Goal: Transaction & Acquisition: Purchase product/service

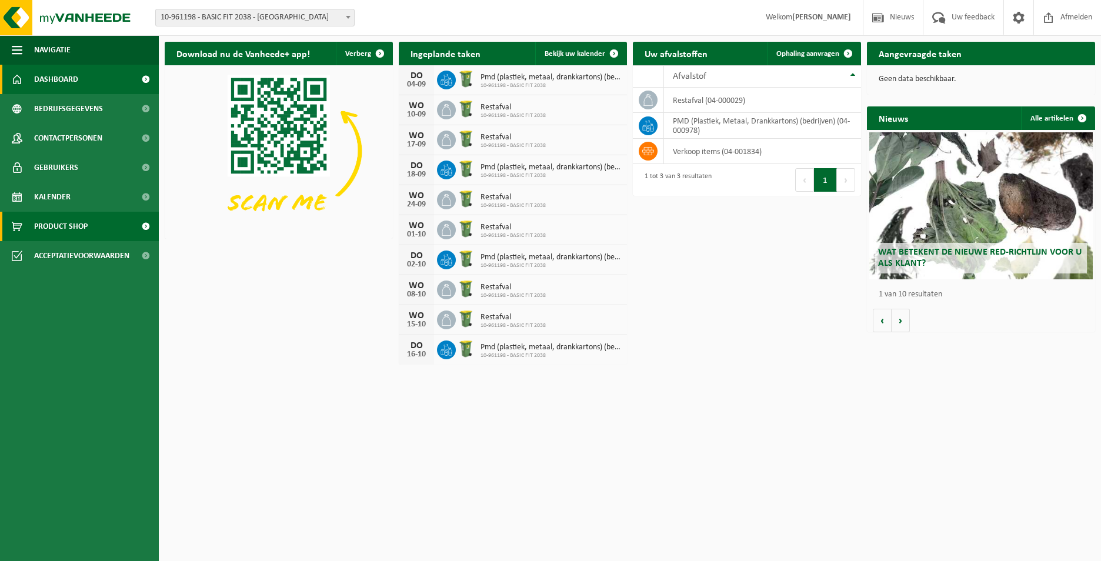
click at [50, 215] on span "Product Shop" at bounding box center [61, 226] width 54 height 29
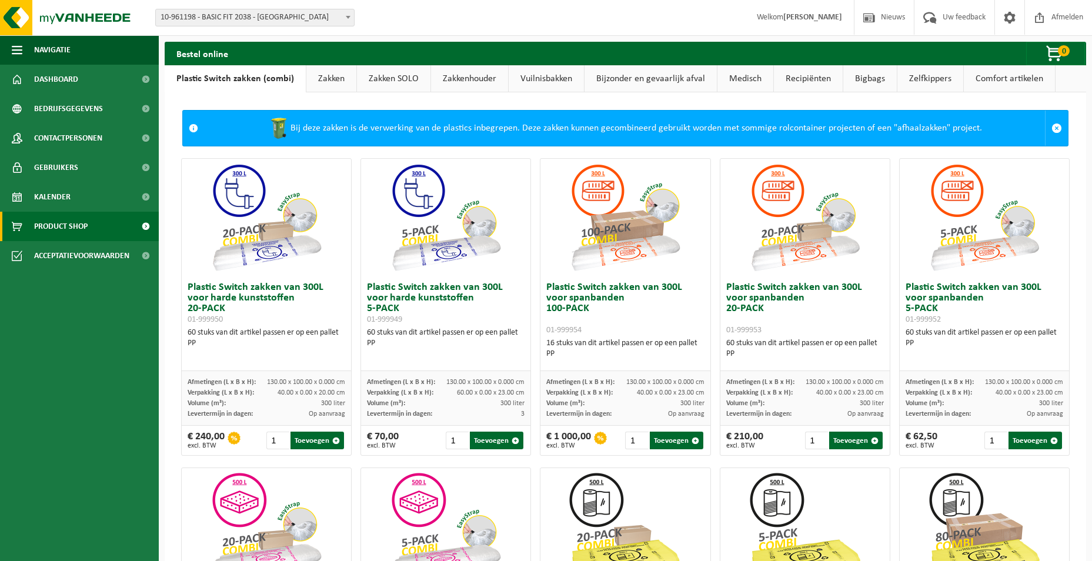
drag, startPoint x: 325, startPoint y: 87, endPoint x: 352, endPoint y: 71, distance: 30.9
click at [327, 87] on link "Zakken" at bounding box center [331, 78] width 50 height 27
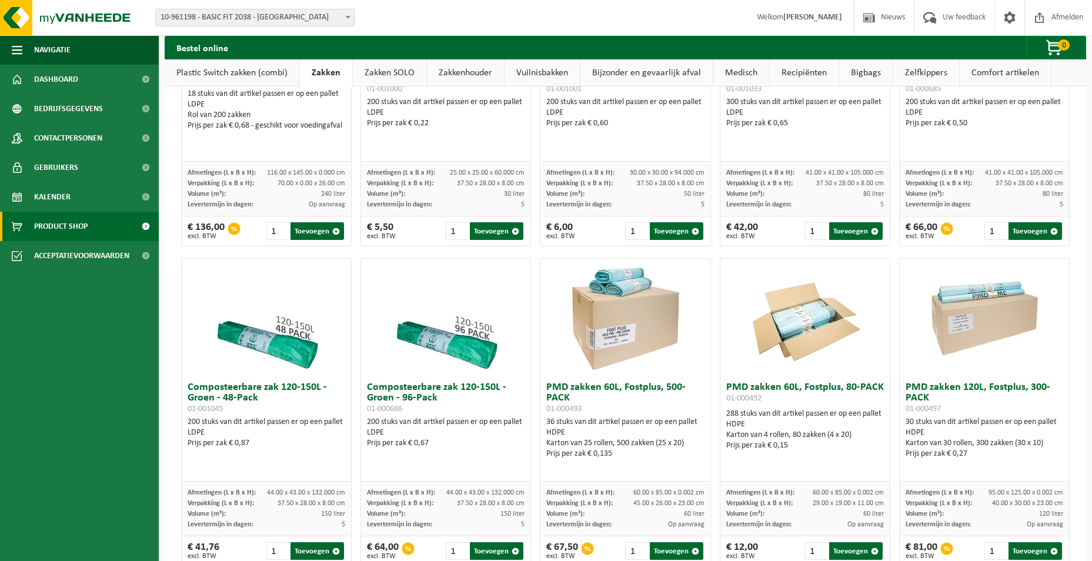
scroll to position [647, 0]
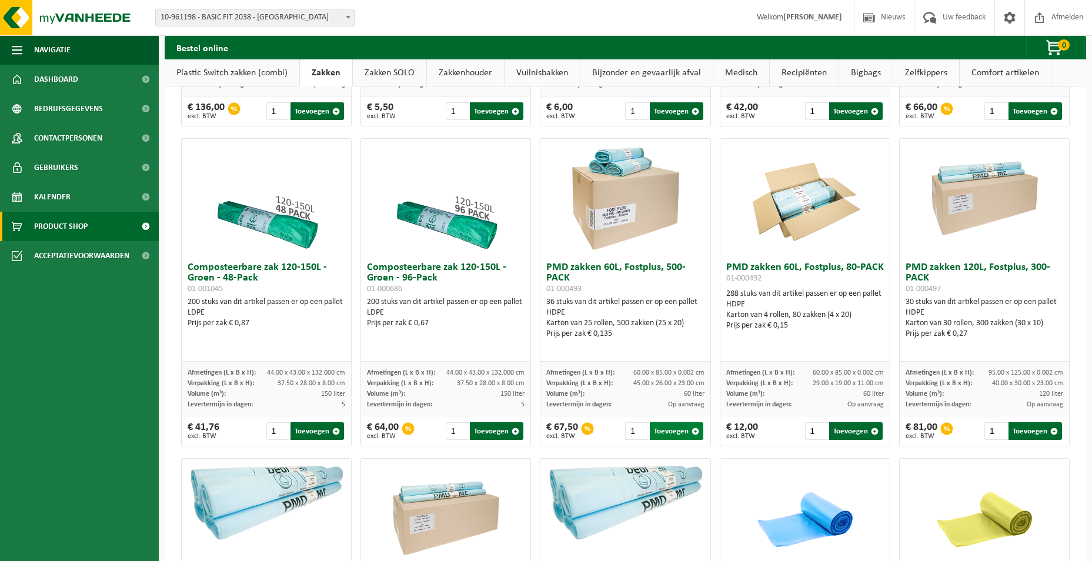
click at [686, 440] on button "Toevoegen" at bounding box center [677, 431] width 54 height 18
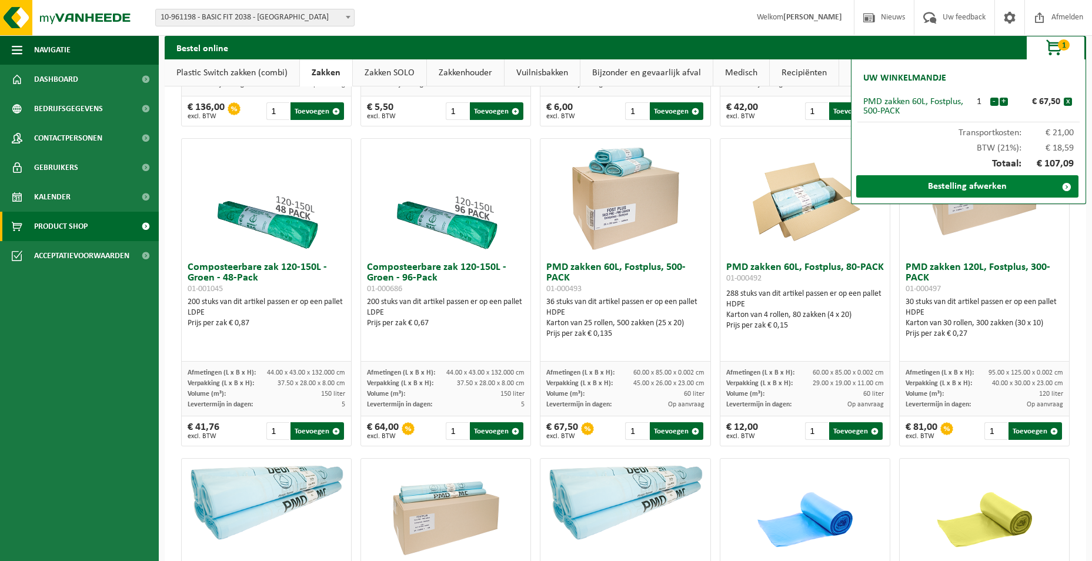
click at [980, 185] on link "Bestelling afwerken" at bounding box center [967, 186] width 222 height 22
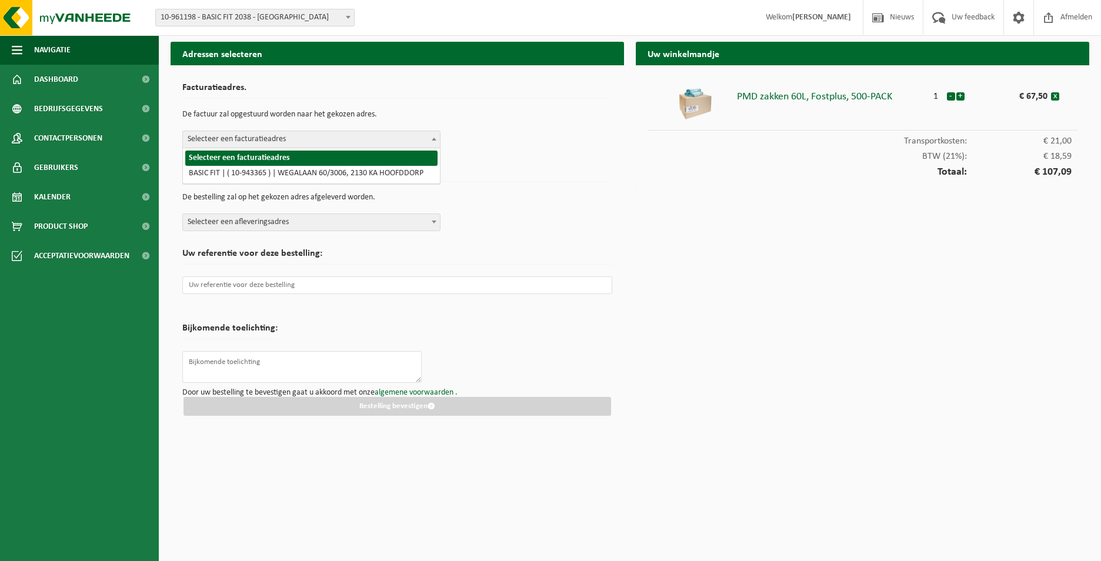
click at [328, 141] on span "Selecteer een facturatieadres" at bounding box center [311, 139] width 257 height 16
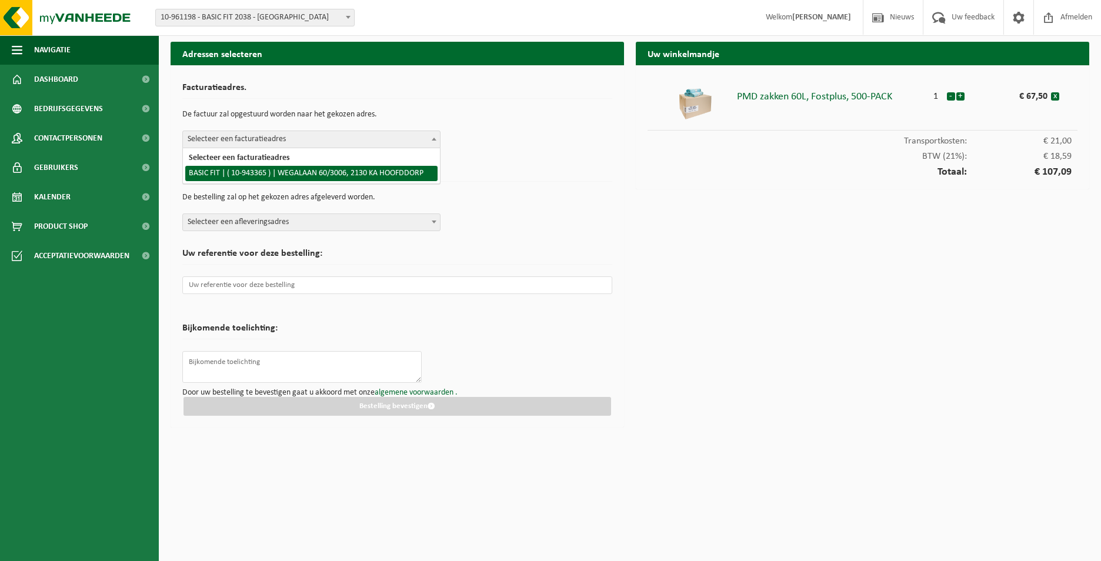
select select "140248"
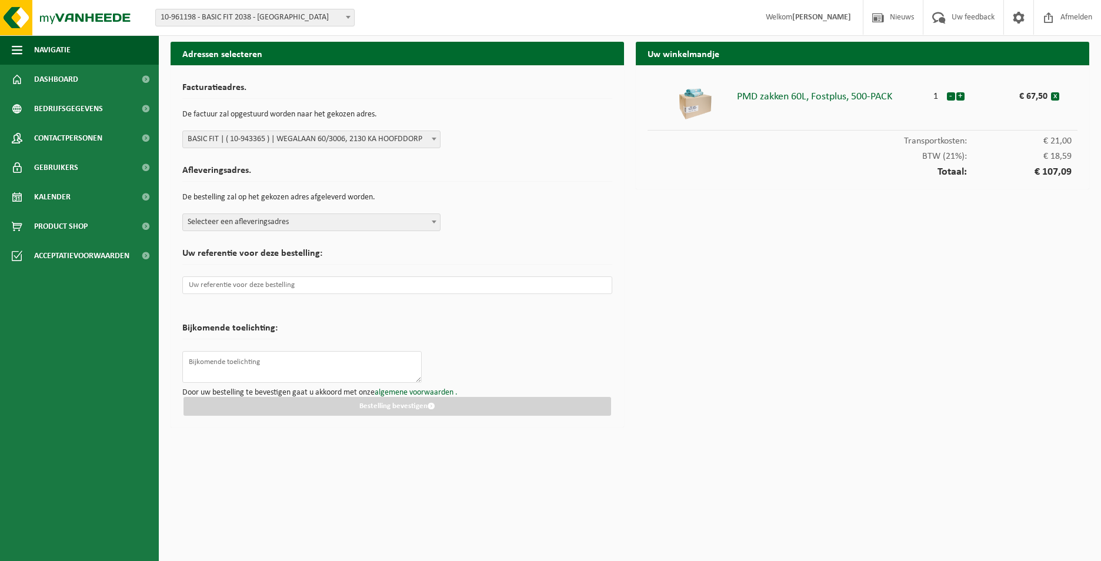
click at [381, 231] on form "Facturatieadres. De factuur zal opgestuurd worden naar het gekozen adres. Selec…" at bounding box center [397, 246] width 430 height 339
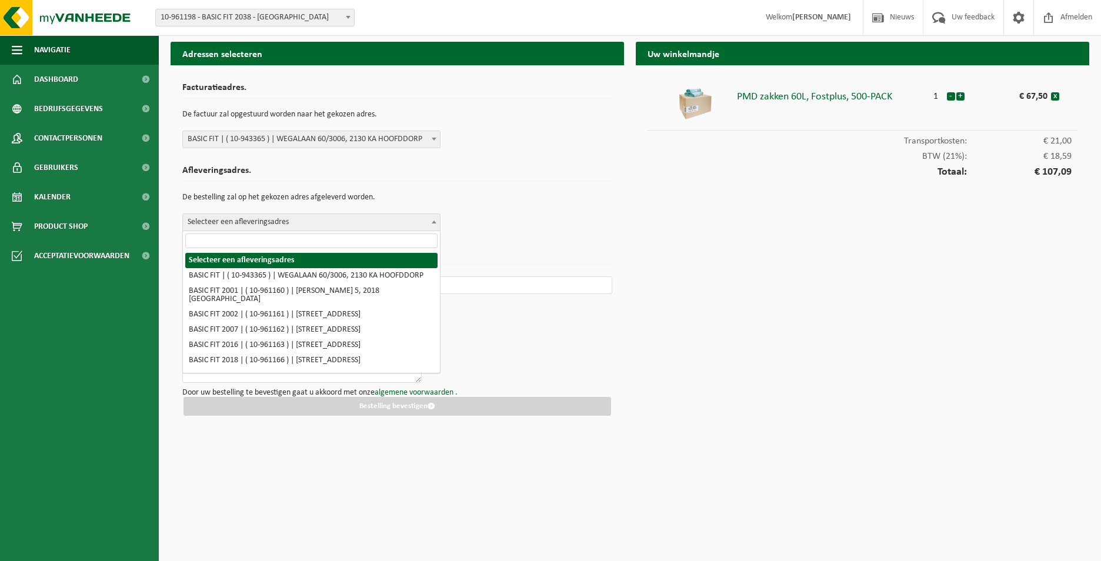
click at [379, 224] on span "Selecteer een afleveringsadres" at bounding box center [311, 222] width 257 height 16
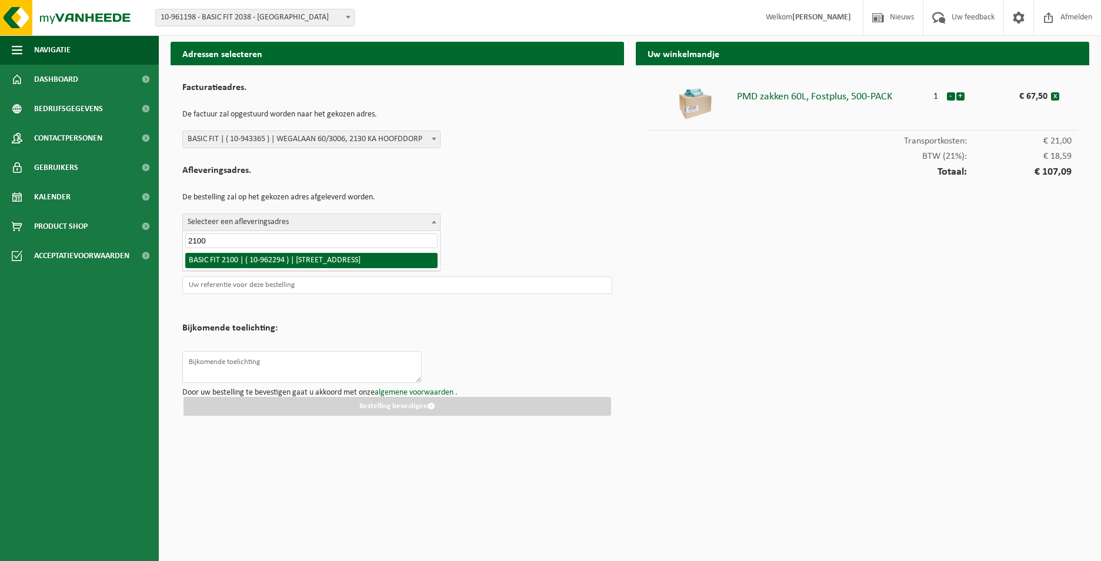
type input "2100"
select select "150616"
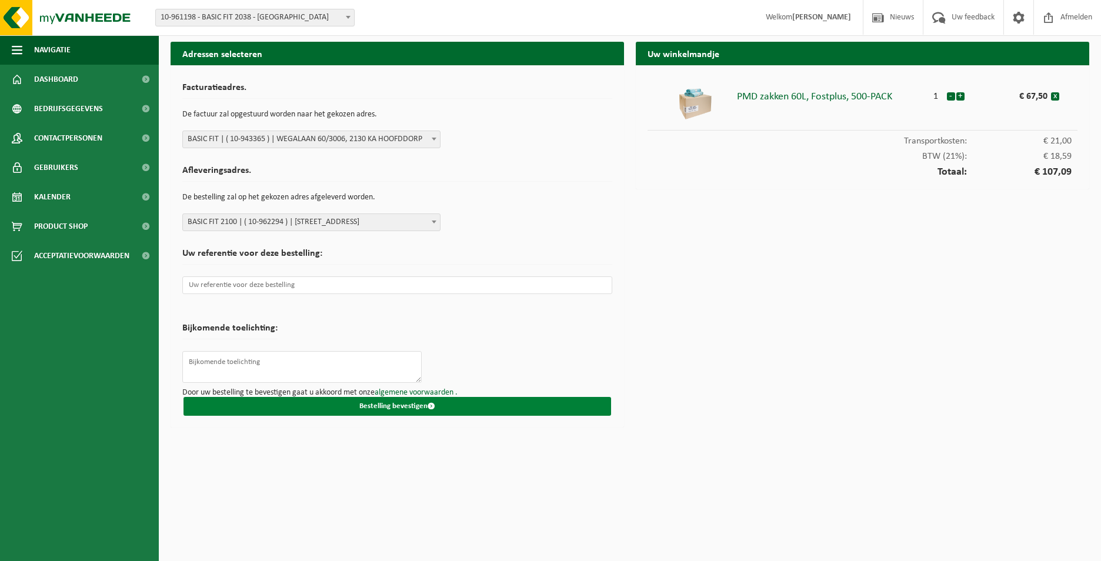
click at [406, 402] on button "Bestelling bevestigen" at bounding box center [398, 406] width 428 height 19
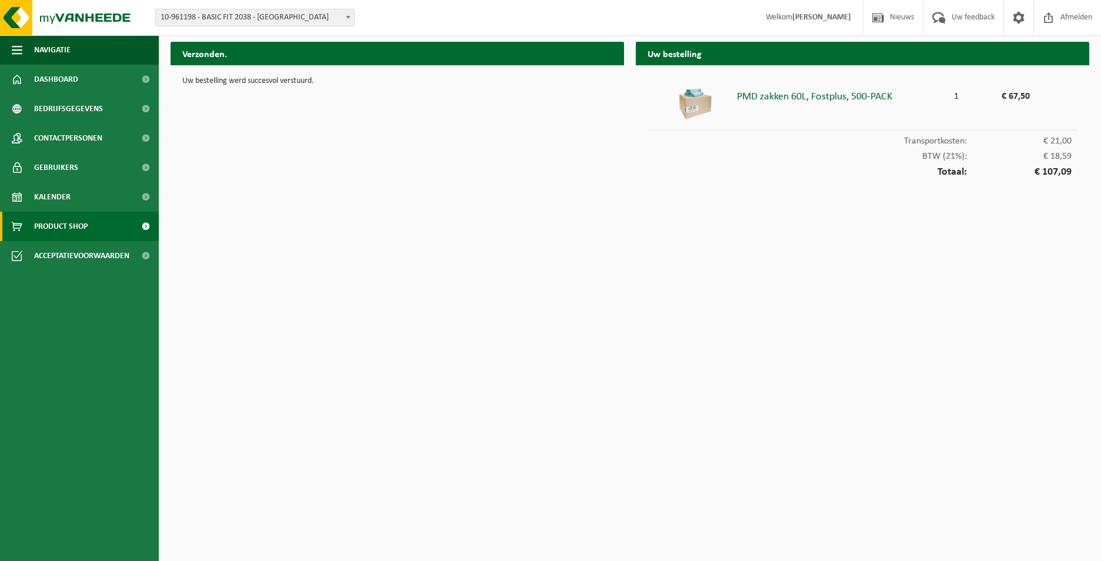
click at [98, 226] on link "Product Shop" at bounding box center [79, 226] width 159 height 29
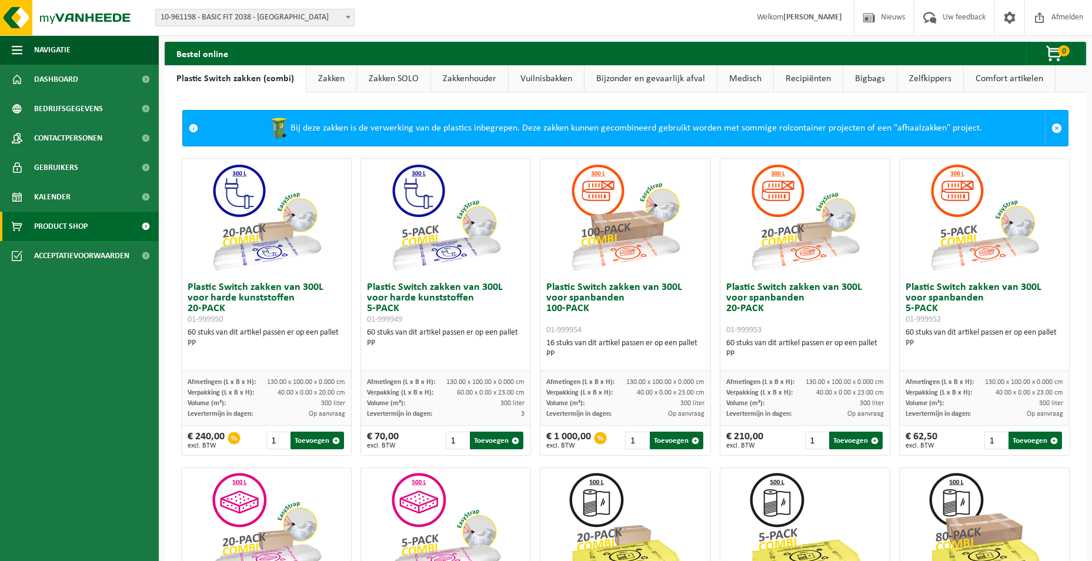
click at [339, 85] on link "Zakken" at bounding box center [331, 78] width 50 height 27
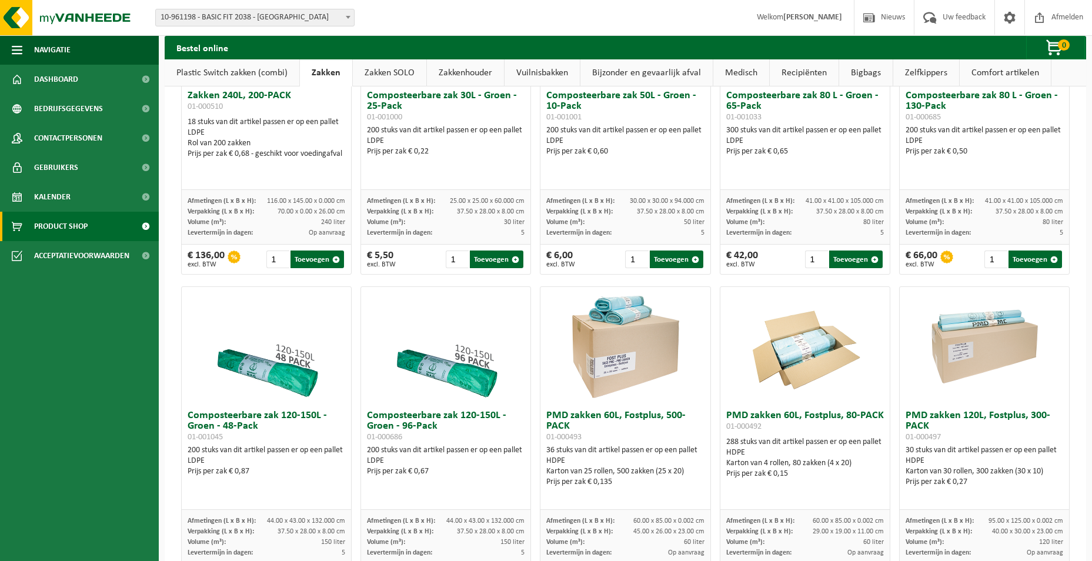
scroll to position [588, 0]
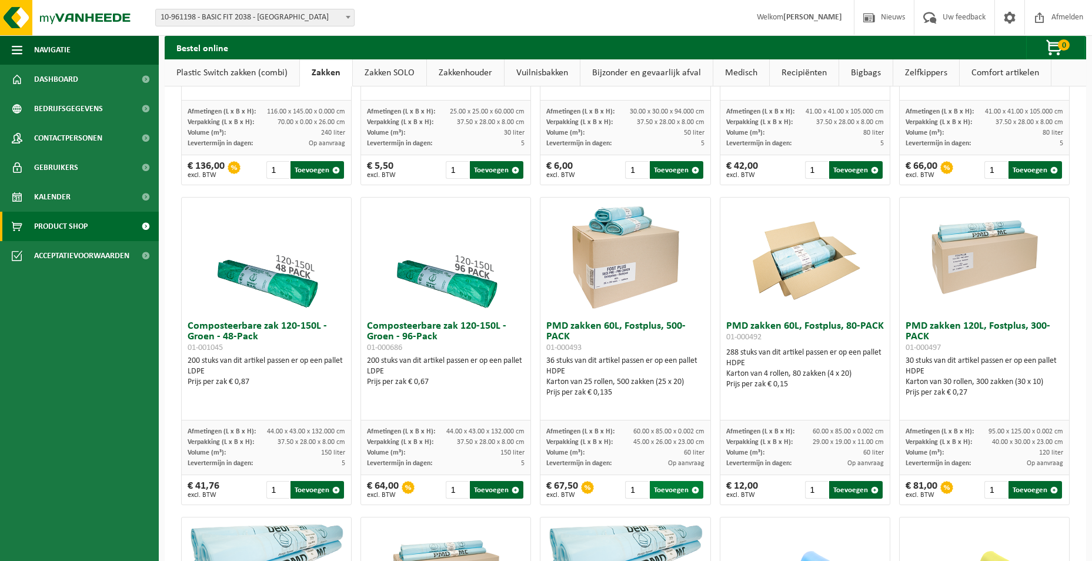
click at [667, 495] on button "Toevoegen" at bounding box center [677, 490] width 54 height 18
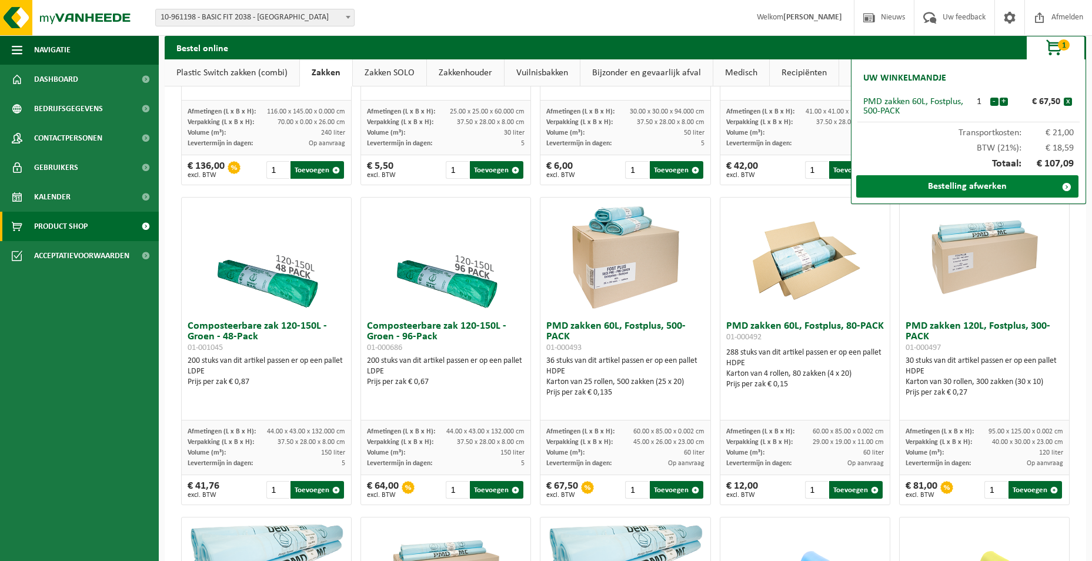
click at [994, 191] on link "Bestelling afwerken" at bounding box center [967, 186] width 222 height 22
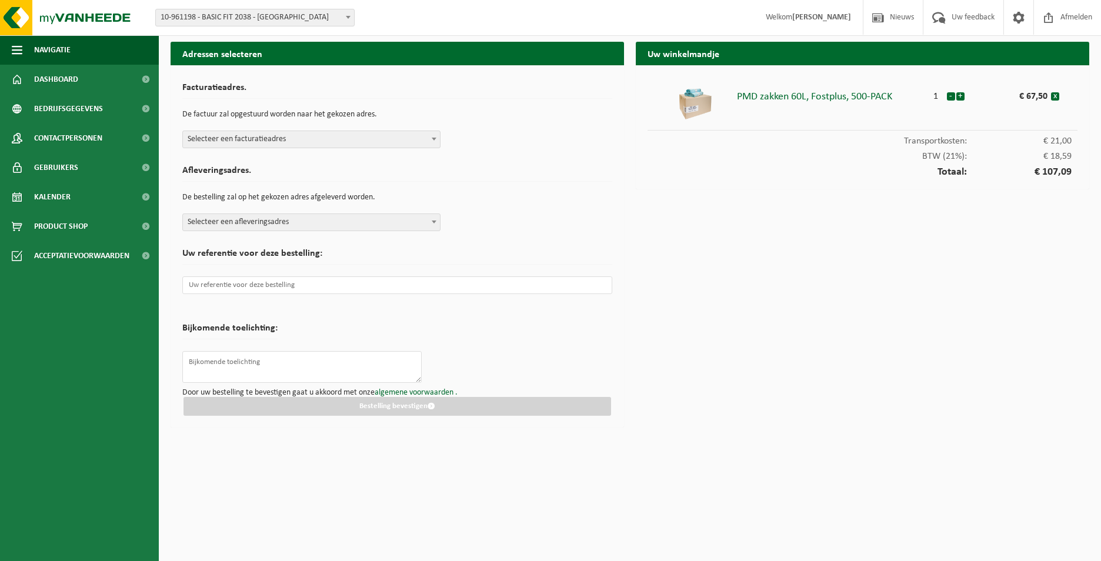
click at [431, 135] on span at bounding box center [434, 138] width 12 height 15
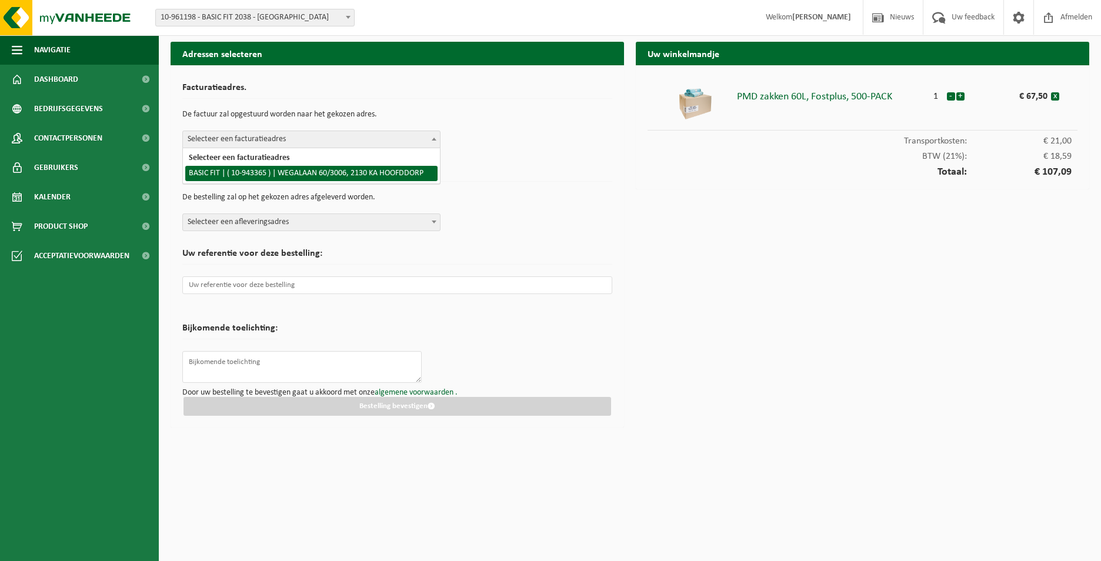
select select "140248"
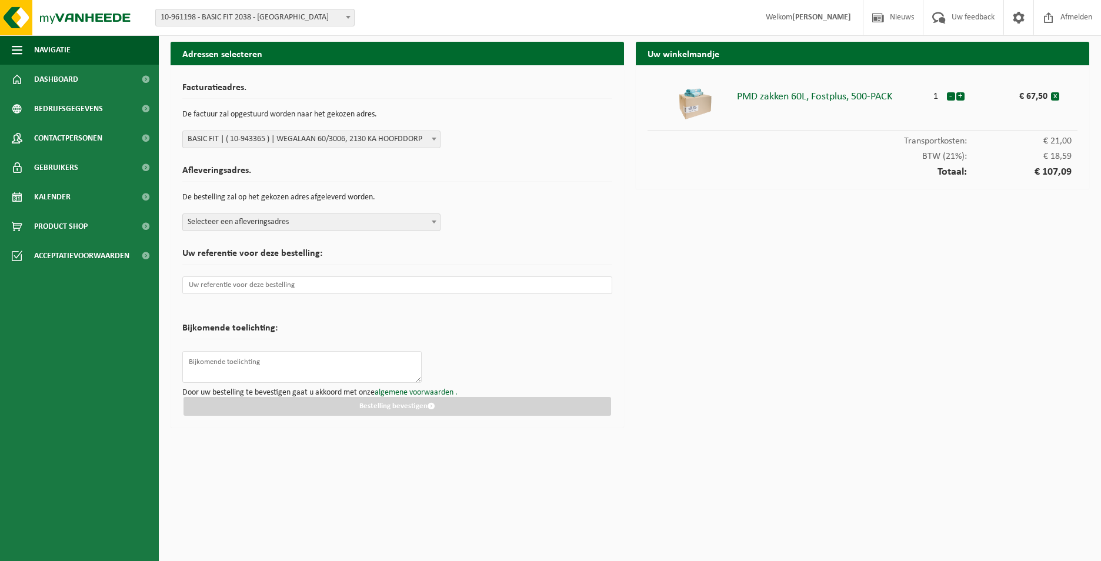
click at [420, 222] on span "Selecteer een afleveringsadres" at bounding box center [311, 222] width 257 height 16
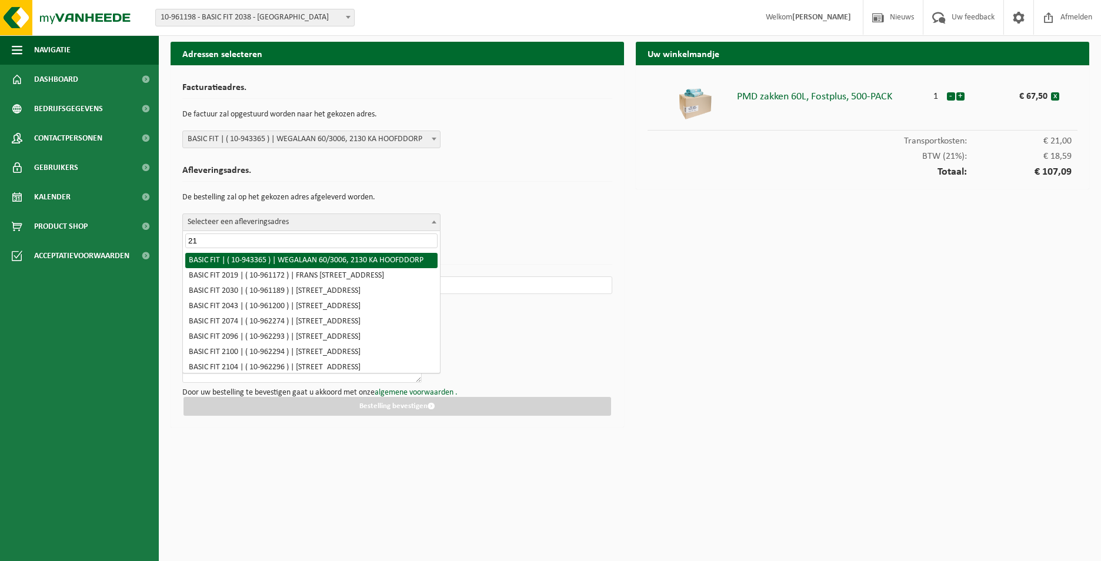
type input "2"
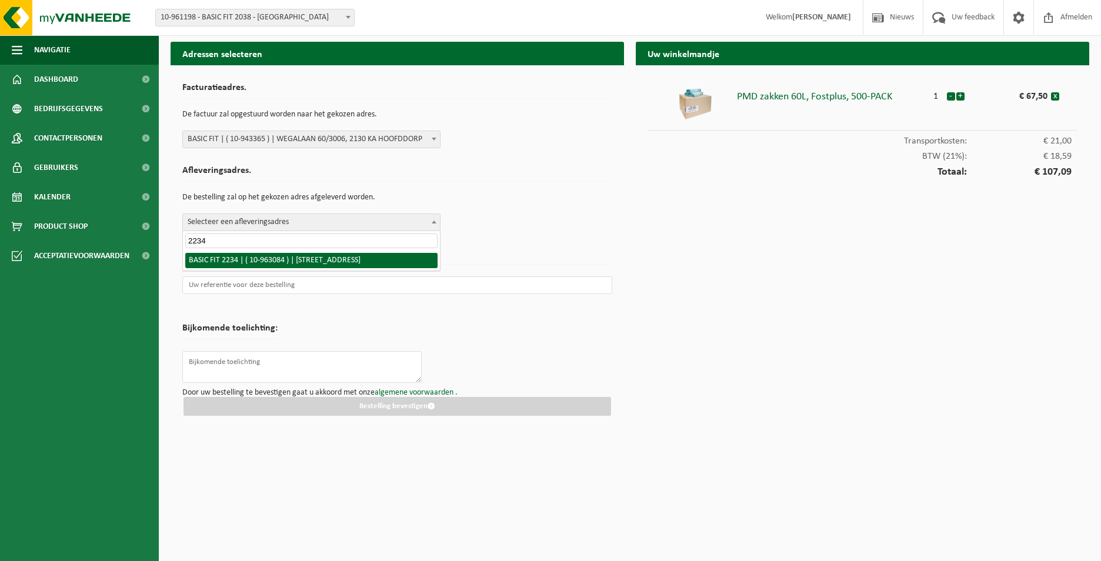
type input "2234"
select select "150883"
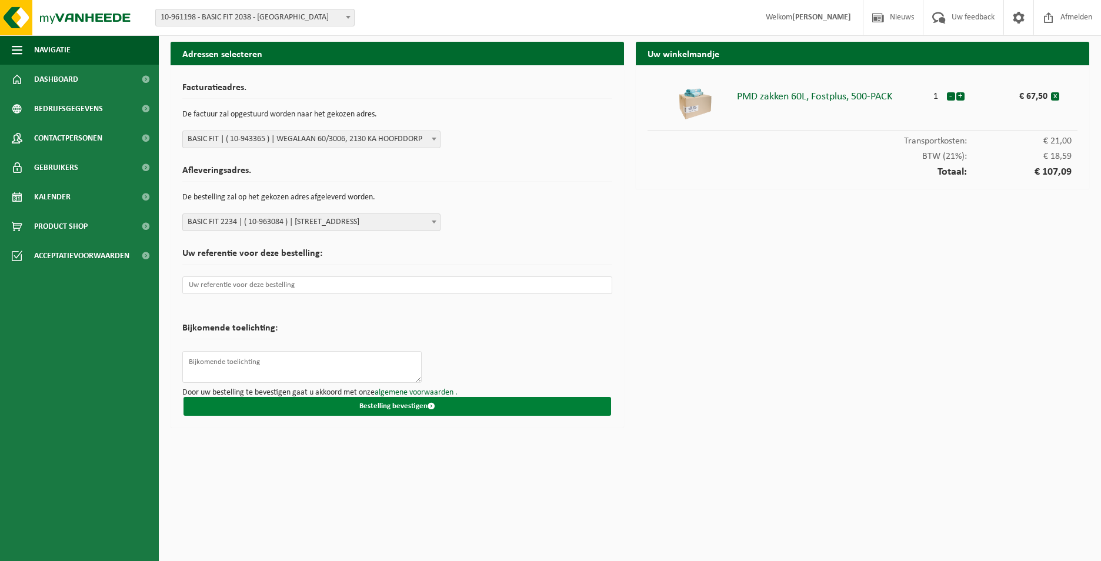
click at [337, 399] on button "Bestelling bevestigen" at bounding box center [398, 406] width 428 height 19
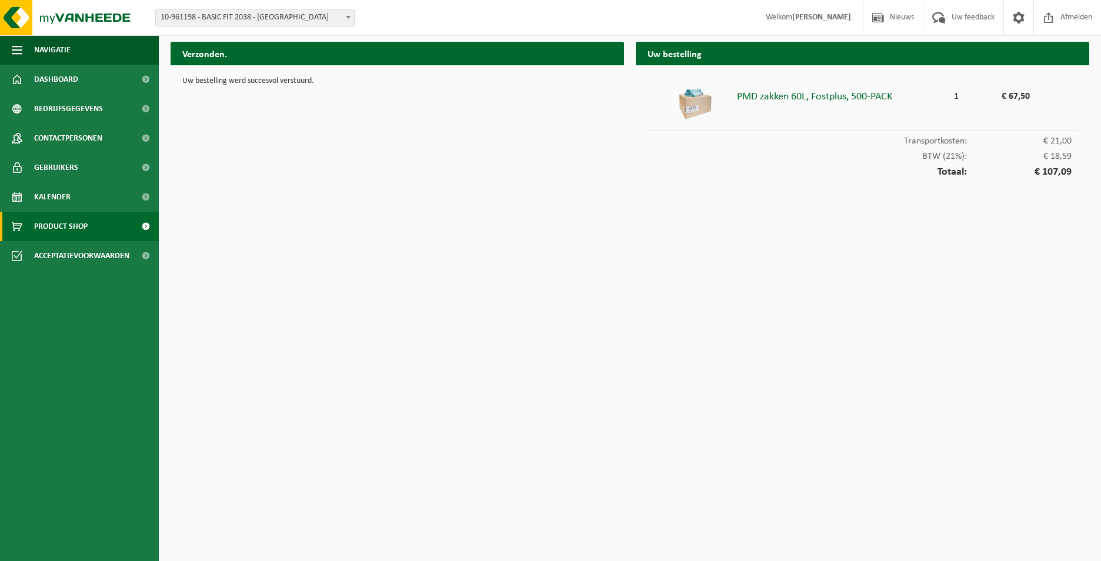
click at [96, 224] on link "Product Shop" at bounding box center [79, 226] width 159 height 29
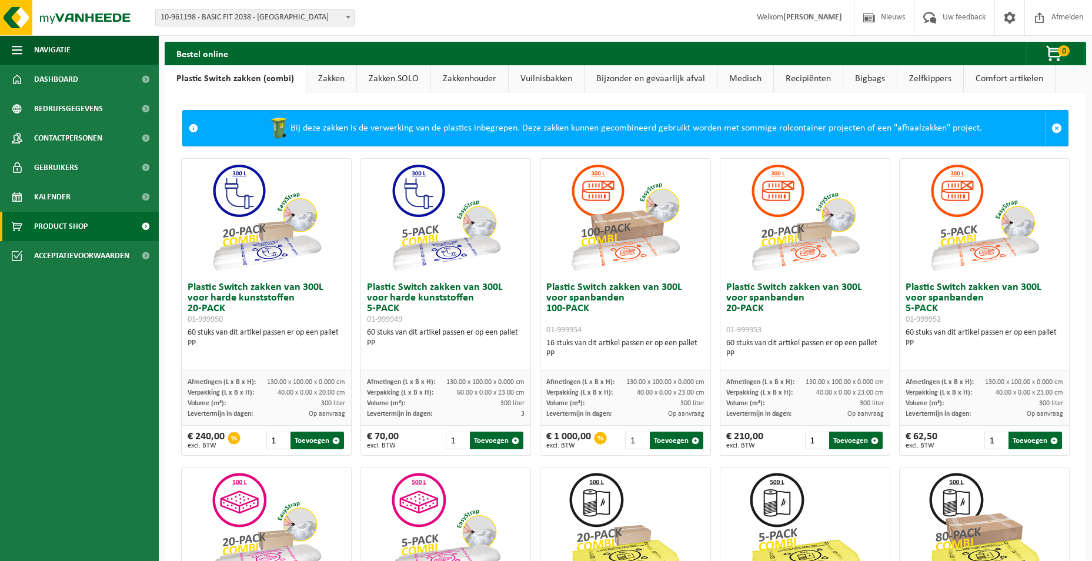
click at [322, 82] on link "Zakken" at bounding box center [331, 78] width 50 height 27
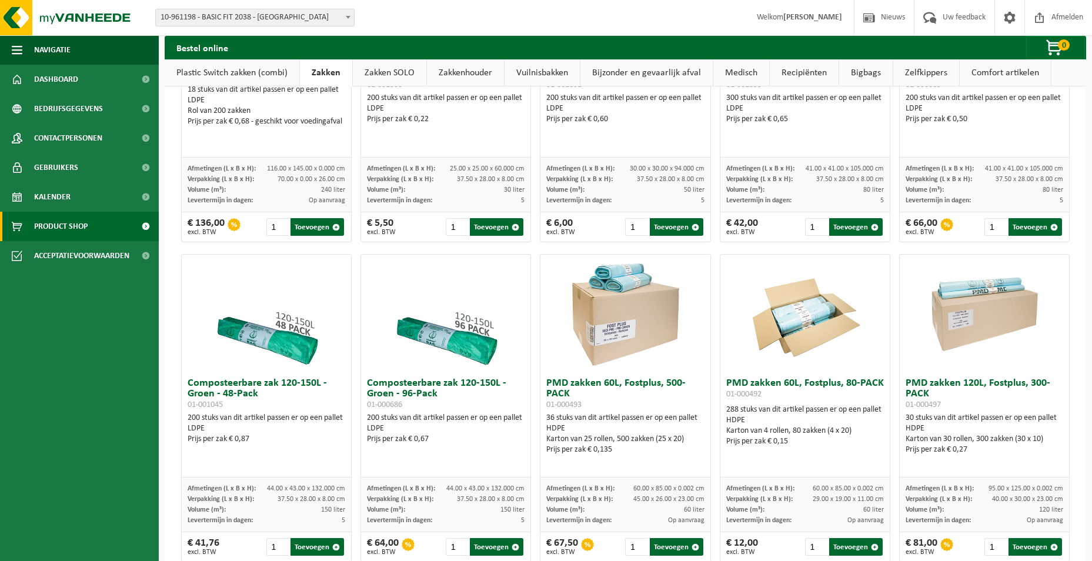
scroll to position [647, 0]
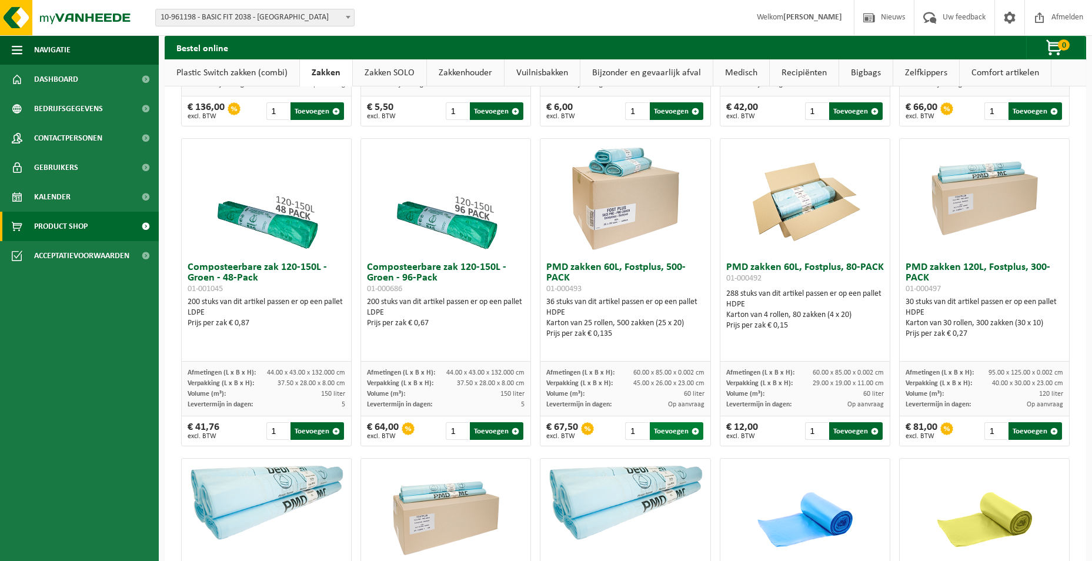
click at [676, 440] on button "Toevoegen" at bounding box center [677, 431] width 54 height 18
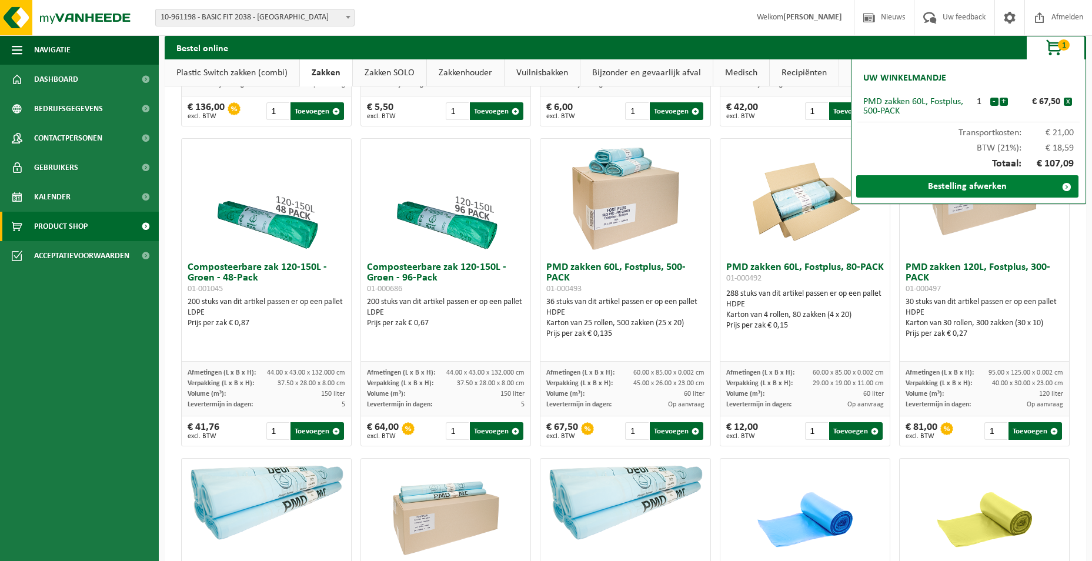
click at [923, 194] on link "Bestelling afwerken" at bounding box center [967, 186] width 222 height 22
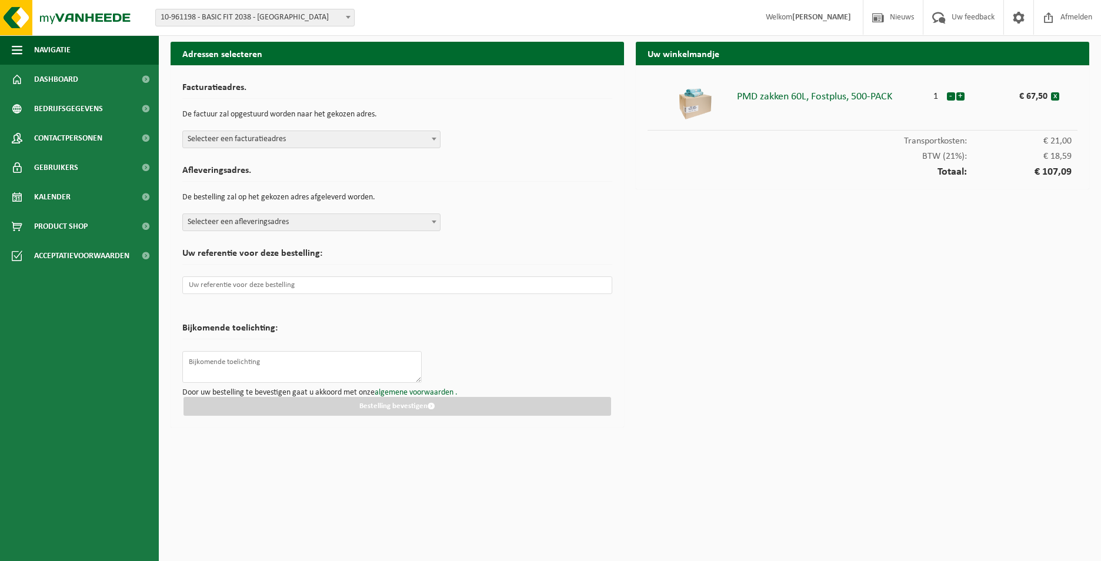
click at [389, 218] on span "Selecteer een afleveringsadres" at bounding box center [311, 222] width 257 height 16
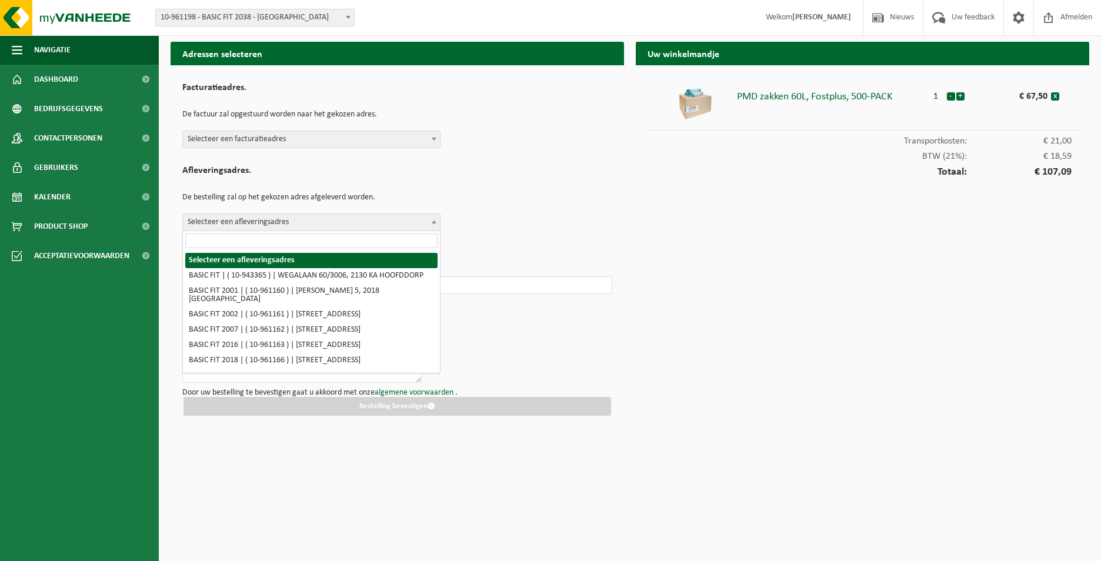
click at [388, 142] on span "Selecteer een facturatieadres" at bounding box center [311, 139] width 257 height 16
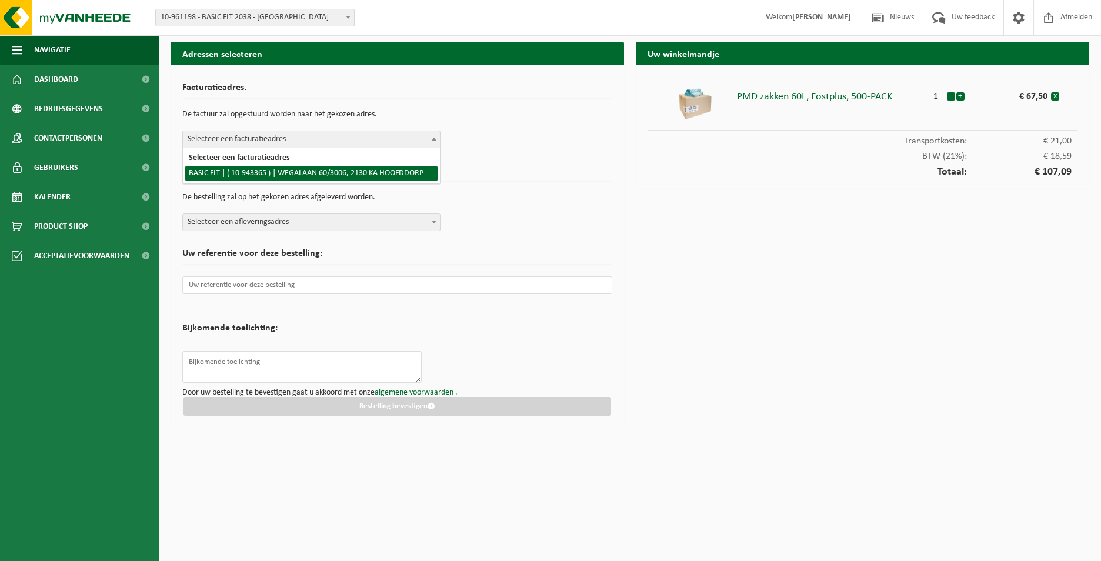
select select "140248"
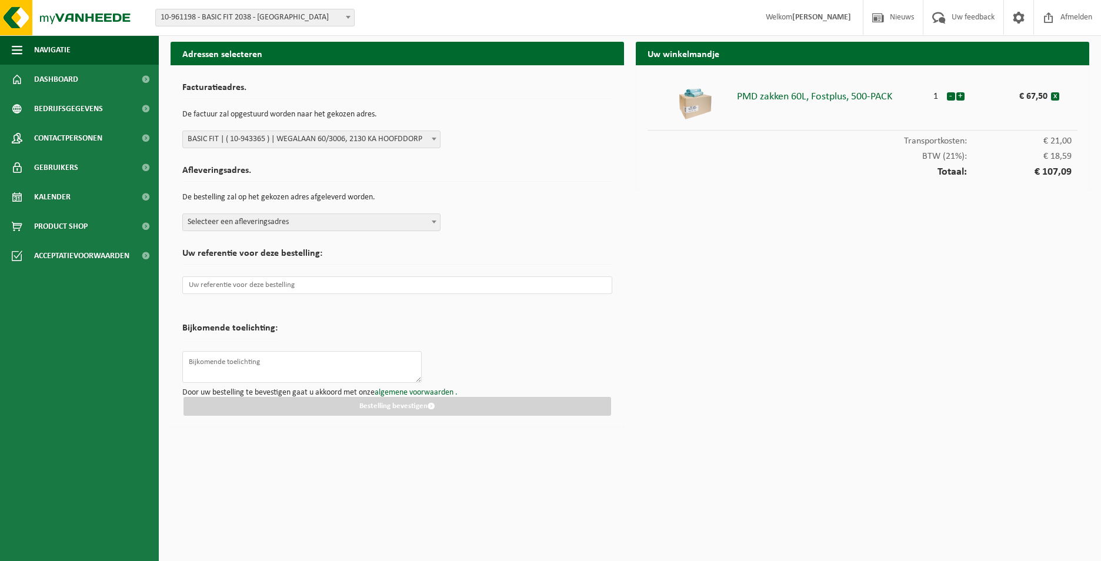
click at [401, 226] on span "Selecteer een afleveringsadres" at bounding box center [311, 222] width 257 height 16
type input "225"
